Goal: Information Seeking & Learning: Learn about a topic

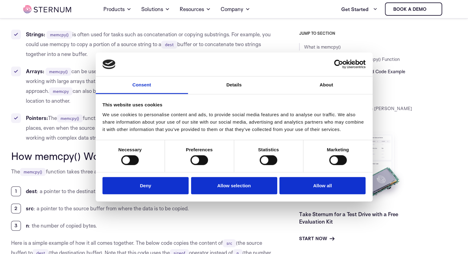
scroll to position [371, 0]
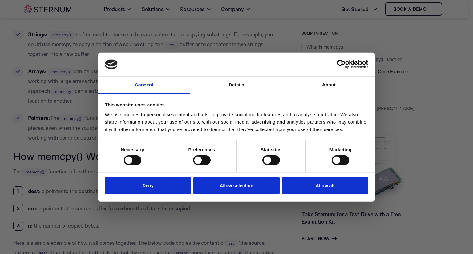
click at [65, 203] on div at bounding box center [238, 128] width 477 height 257
click at [106, 234] on div at bounding box center [238, 128] width 477 height 257
click at [314, 185] on button "Allow all" at bounding box center [325, 186] width 86 height 18
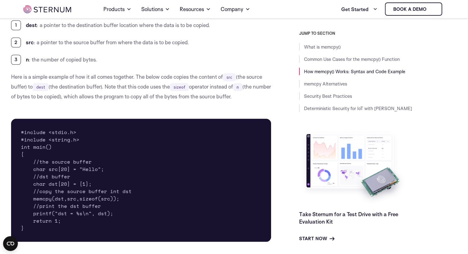
scroll to position [537, 0]
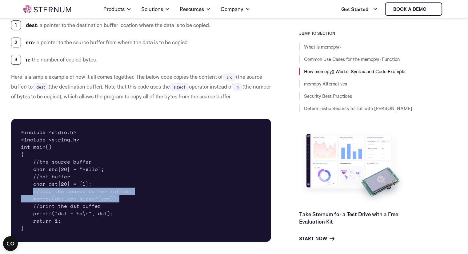
drag, startPoint x: 34, startPoint y: 191, endPoint x: 118, endPoint y: 200, distance: 85.1
click at [118, 200] on pre "#include <stdio.h> #include <string.h> int main() { //the source buffer char sr…" at bounding box center [141, 180] width 260 height 123
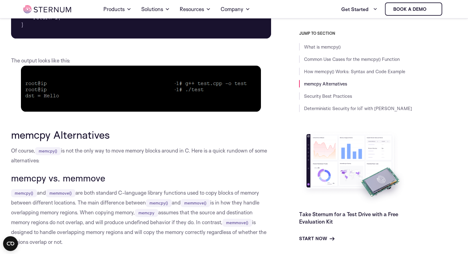
scroll to position [741, 0]
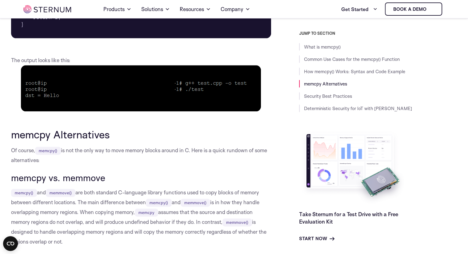
drag, startPoint x: 12, startPoint y: 177, endPoint x: 85, endPoint y: 237, distance: 95.1
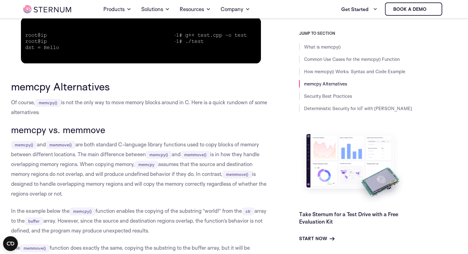
scroll to position [789, 0]
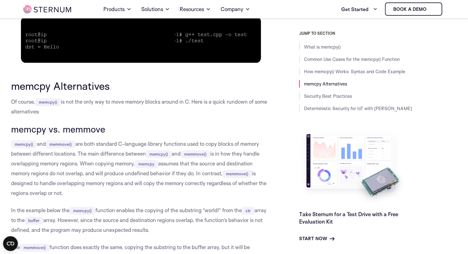
click at [95, 186] on p "memcpy() and memmove() are both standard C-language library functions used to c…" at bounding box center [141, 168] width 260 height 59
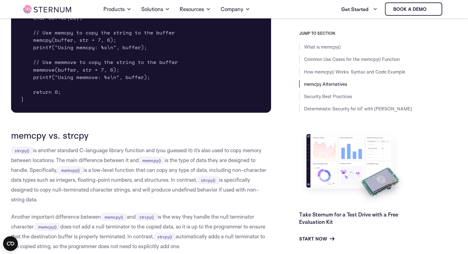
scroll to position [1125, 0]
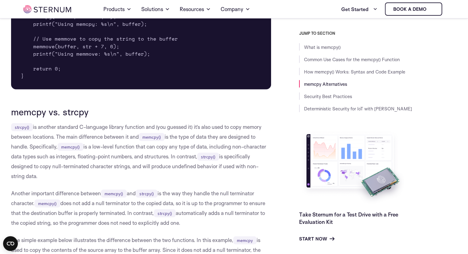
click at [74, 110] on h3 "memcpy vs. strcpy" at bounding box center [141, 111] width 260 height 10
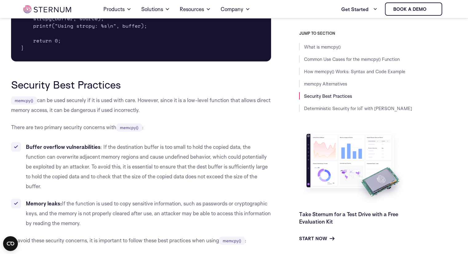
scroll to position [1556, 0]
